Goal: Navigation & Orientation: Find specific page/section

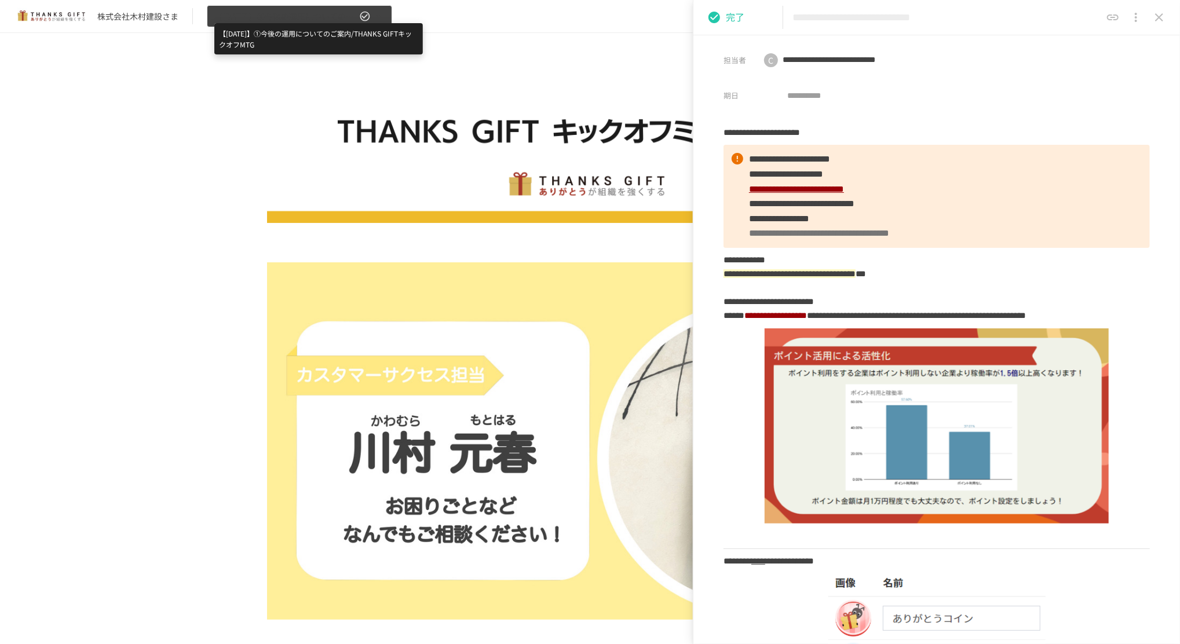
click at [349, 23] on span "【[DATE]】①今後の運用についてのご案内/THANKS GIFTキックオフMTG" at bounding box center [285, 16] width 143 height 14
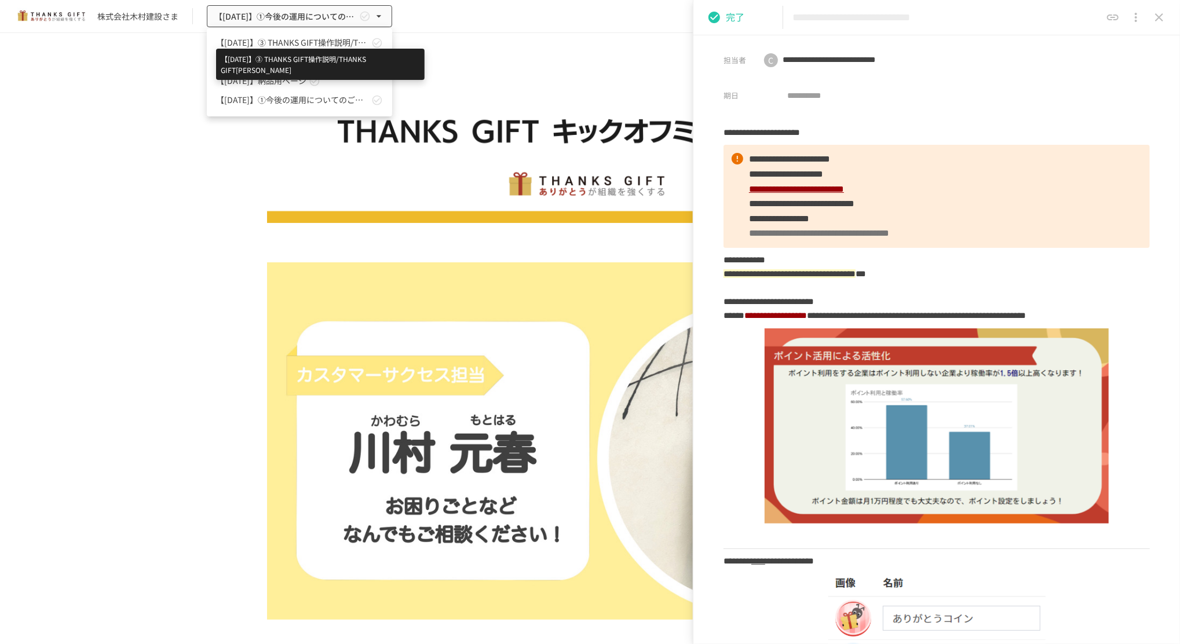
click at [335, 38] on span "【[DATE]】➂ THANKS GIFT操作説明/THANKS GIFT[PERSON_NAME]" at bounding box center [292, 43] width 153 height 12
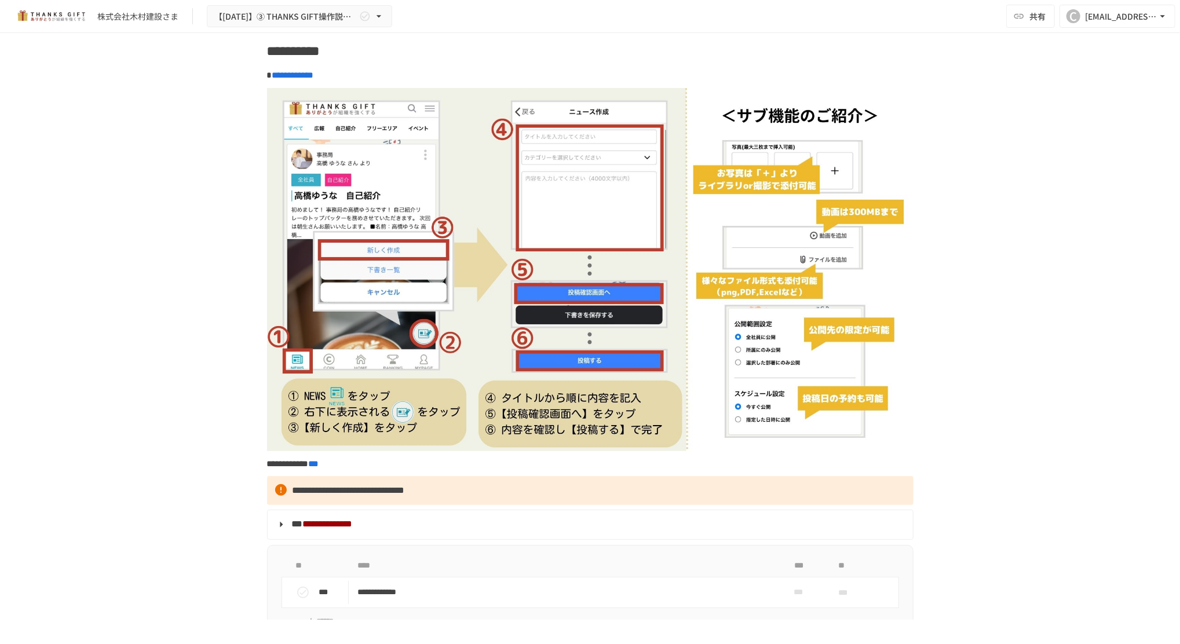
scroll to position [5176, 0]
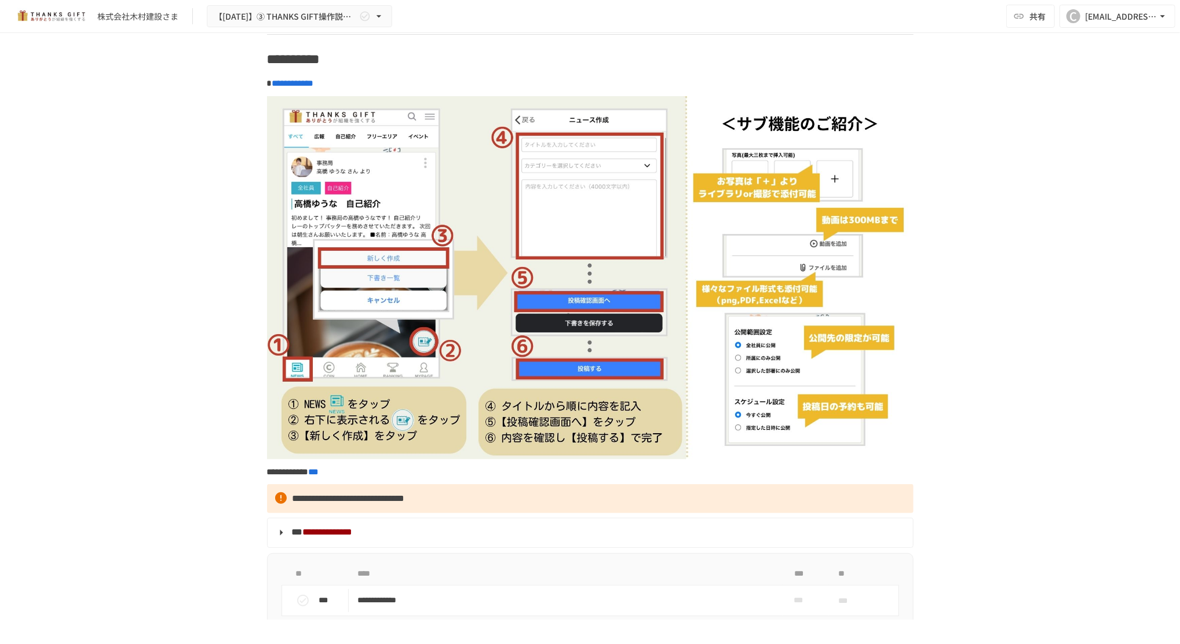
click at [93, 24] on div "株式会社[PERSON_NAME]建設さま 【[DATE]】➂ THANKS GIFT操作説明/THANKS GIFT[PERSON_NAME]MTG" at bounding box center [203, 16] width 378 height 23
click at [116, 22] on div "株式会社[PERSON_NAME]建設さま 【[DATE]】➂ THANKS GIFT操作説明/THANKS GIFT[PERSON_NAME]MTG" at bounding box center [203, 16] width 378 height 23
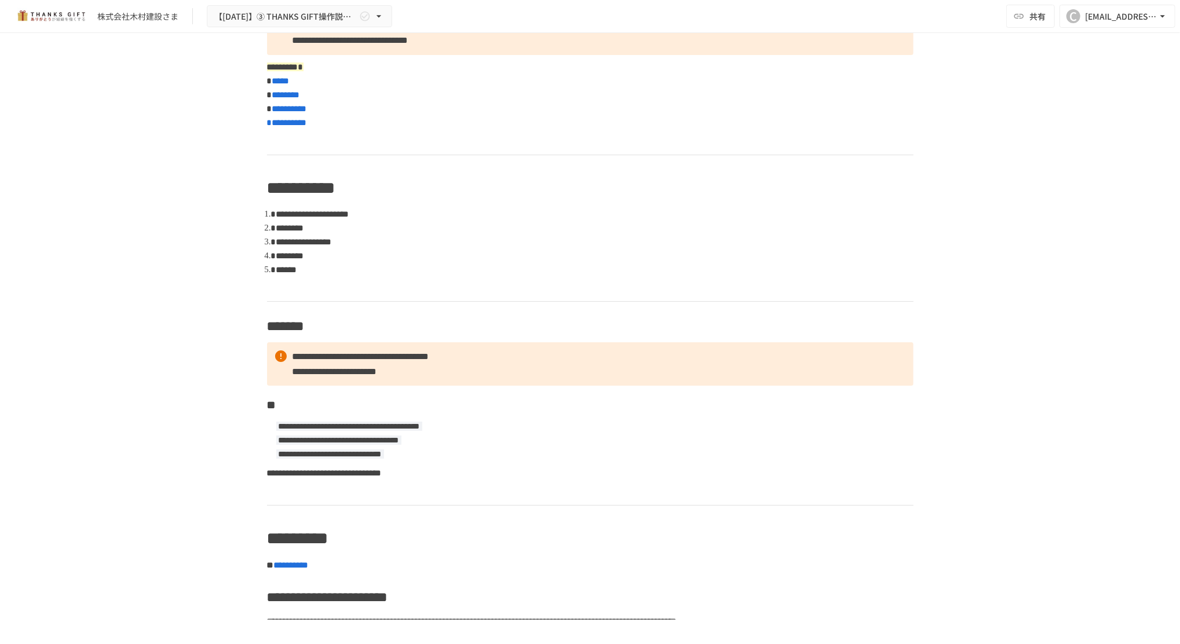
scroll to position [0, 0]
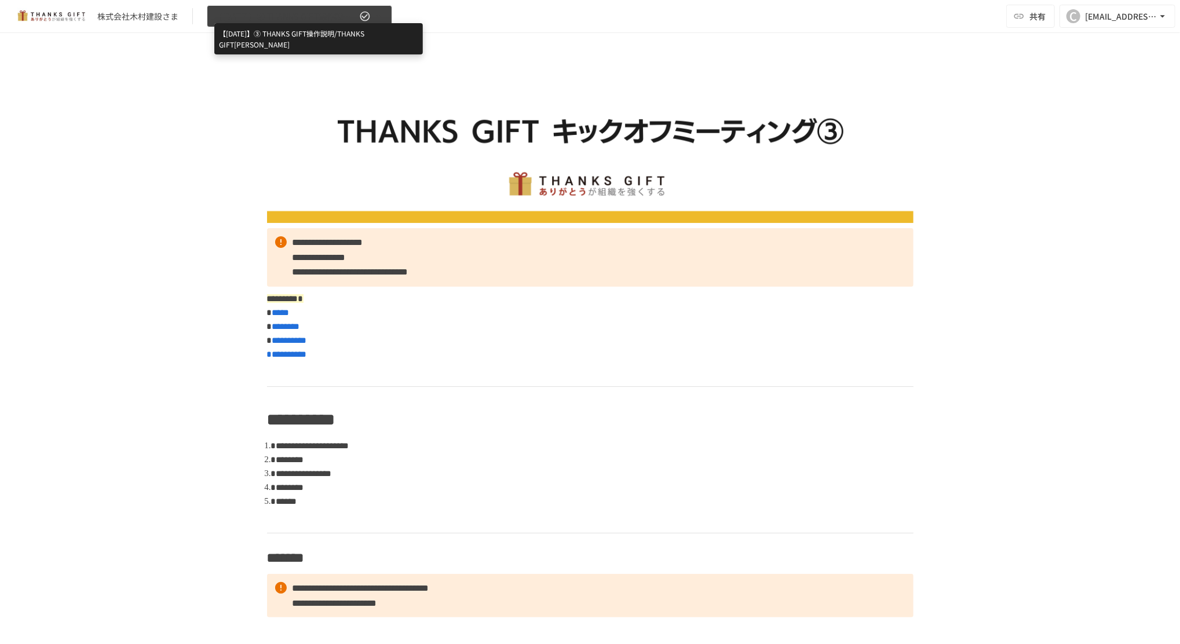
click at [248, 14] on span "【[DATE]】➂ THANKS GIFT操作説明/THANKS GIFT[PERSON_NAME]" at bounding box center [285, 16] width 143 height 14
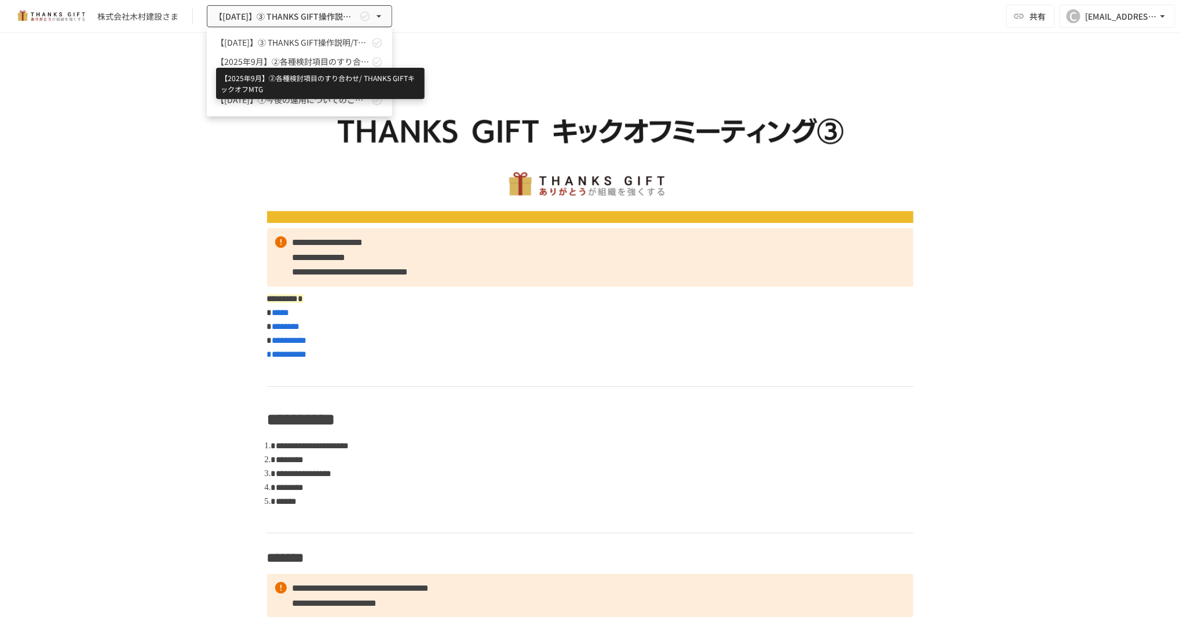
click at [256, 59] on span "【2025年9月】②各種検討項目のすり合わせ/ THANKS GIFTキックオフMTG" at bounding box center [292, 62] width 153 height 12
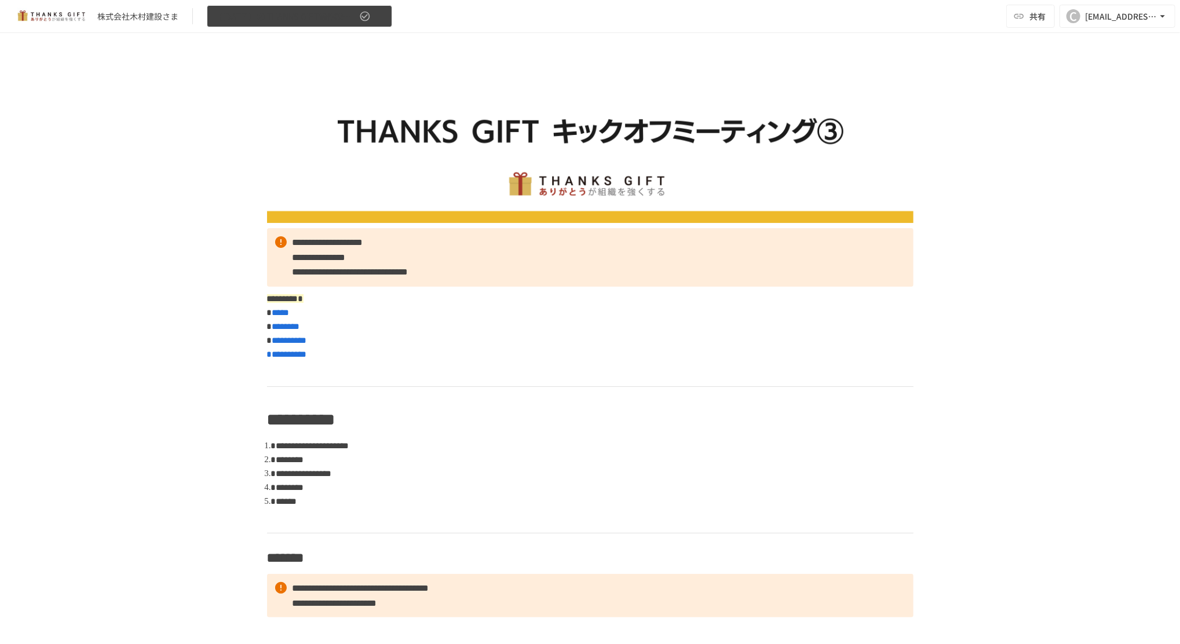
click at [334, 24] on button "【[DATE]】➂ THANKS GIFT操作説明/THANKS GIFT[PERSON_NAME]" at bounding box center [299, 16] width 185 height 23
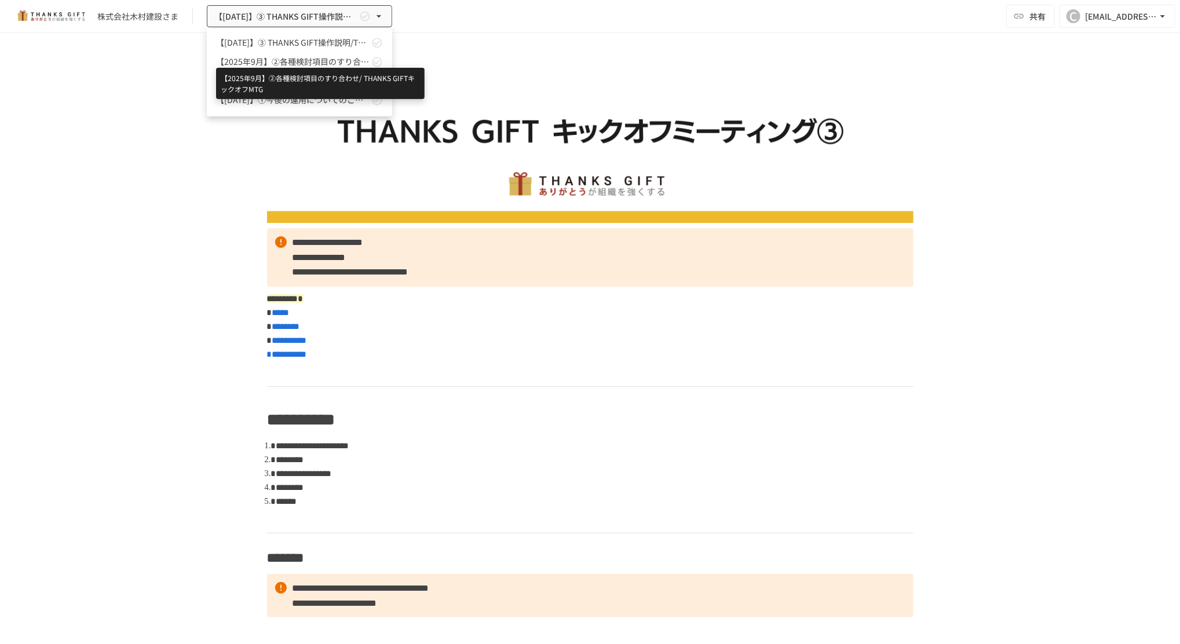
click at [329, 56] on span "【2025年9月】②各種検討項目のすり合わせ/ THANKS GIFTキックオフMTG" at bounding box center [292, 62] width 153 height 12
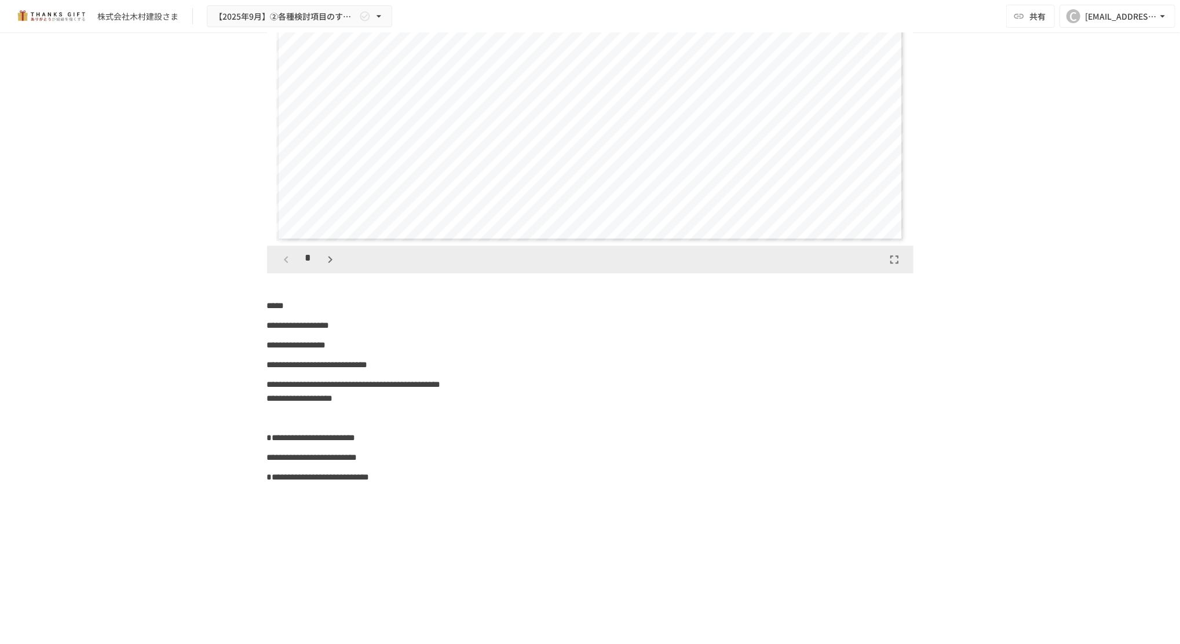
scroll to position [9375, 0]
